Goal: Task Accomplishment & Management: Manage account settings

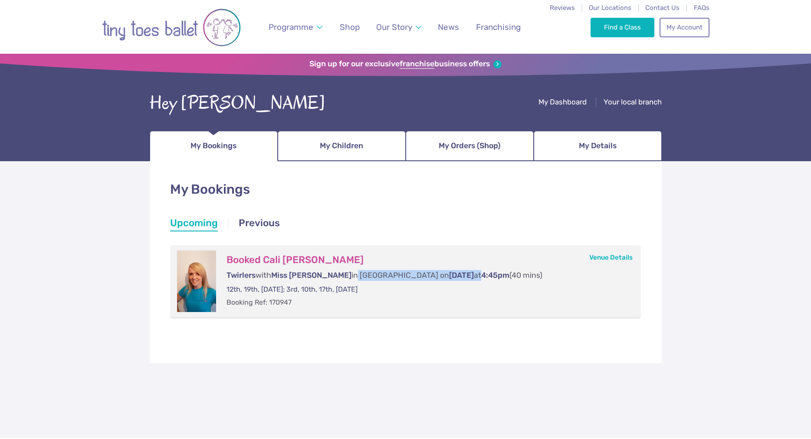
drag, startPoint x: 319, startPoint y: 275, endPoint x: 417, endPoint y: 273, distance: 98.0
click at [417, 273] on p "Twirlers with Miss Sonia in Haverfordwest on Friday at 4:45pm (40 mins)" at bounding box center [424, 275] width 397 height 11
click at [481, 275] on span "4:45pm" at bounding box center [495, 275] width 28 height 9
click at [611, 257] on link "Venue Details" at bounding box center [610, 258] width 43 height 8
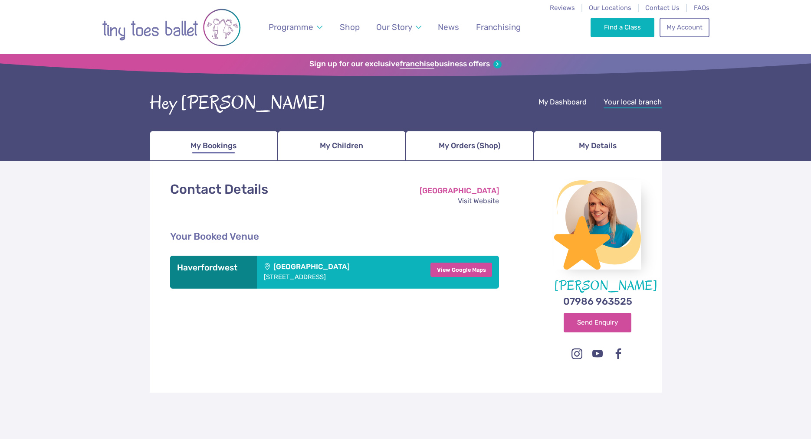
click at [193, 141] on span "My Bookings" at bounding box center [213, 145] width 46 height 15
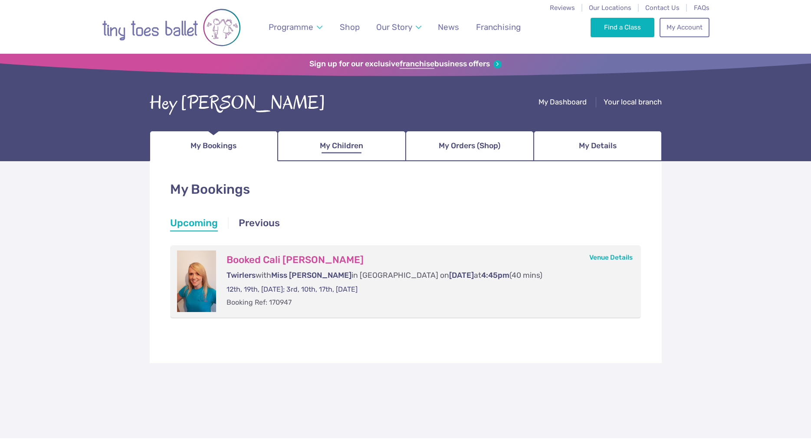
click at [334, 154] on link "My Children" at bounding box center [342, 146] width 128 height 30
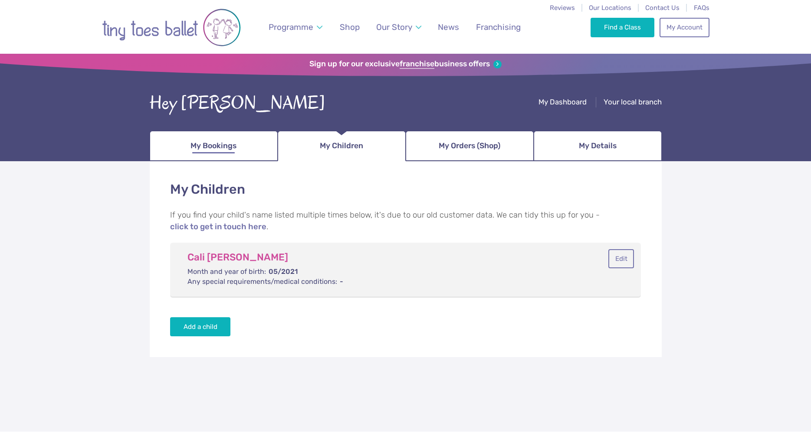
click at [207, 136] on link "My Bookings" at bounding box center [214, 146] width 128 height 30
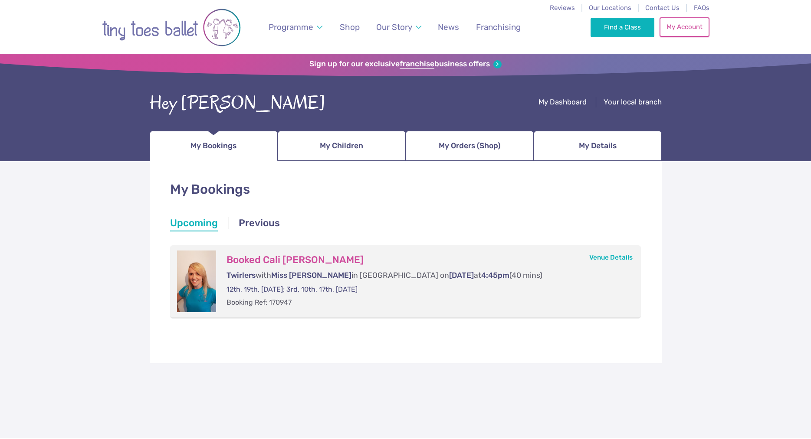
click at [682, 28] on link "My Account" at bounding box center [683, 26] width 49 height 19
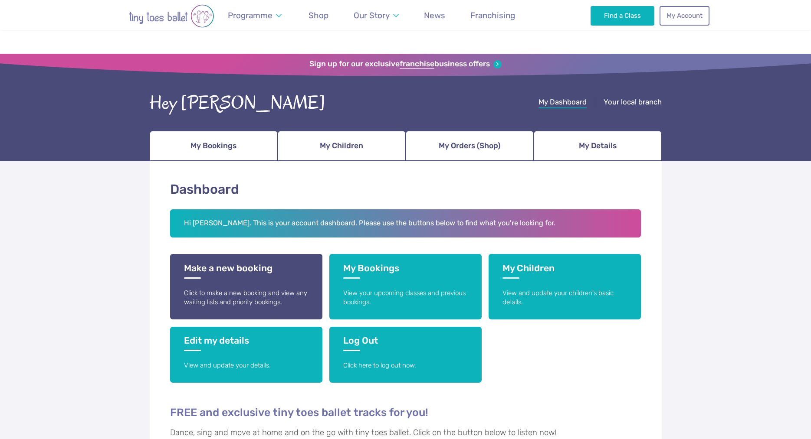
scroll to position [265, 0]
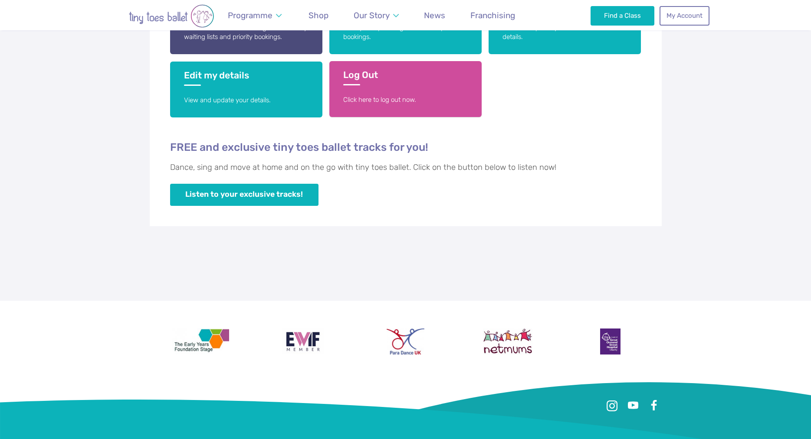
click at [391, 84] on h3 "Log Out" at bounding box center [405, 77] width 124 height 16
